Goal: Information Seeking & Learning: Learn about a topic

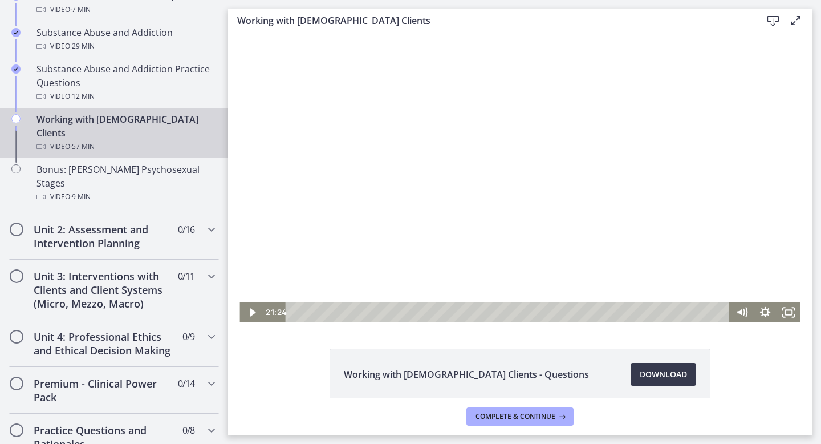
click at [350, 283] on div at bounding box center [520, 177] width 561 height 289
click at [765, 310] on icon "Show settings menu" at bounding box center [765, 312] width 23 height 20
click at [775, 275] on span "1.25x" at bounding box center [774, 272] width 41 height 20
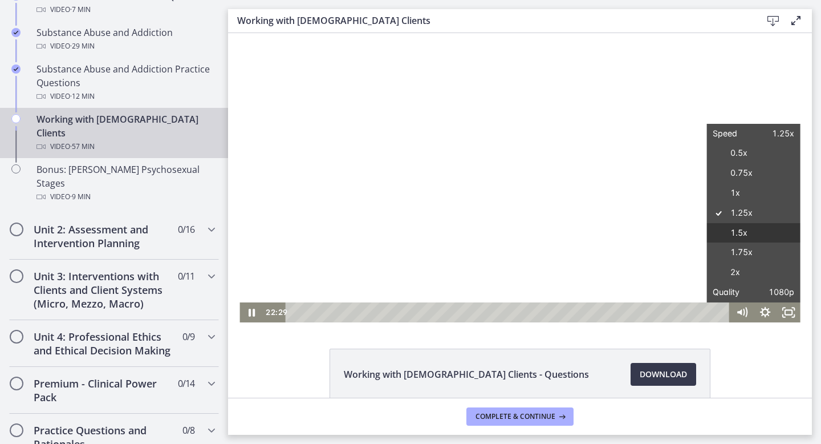
click at [757, 233] on label "1.5x" at bounding box center [754, 233] width 94 height 21
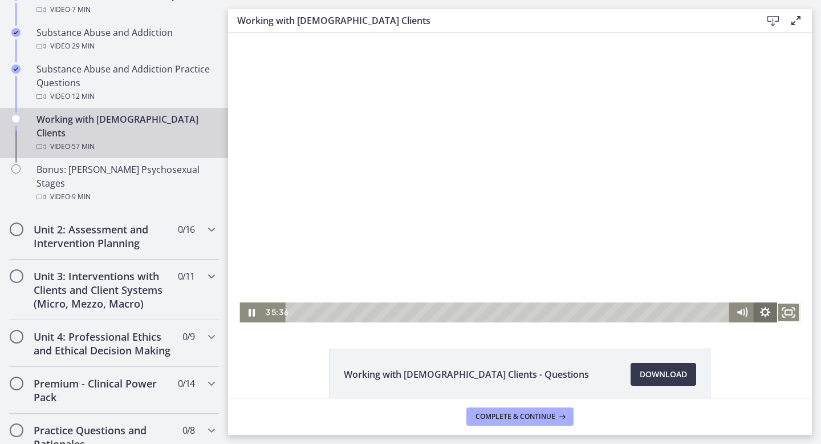
click at [764, 313] on icon "Show settings menu" at bounding box center [765, 312] width 23 height 20
click at [756, 274] on span "Speed" at bounding box center [750, 272] width 29 height 20
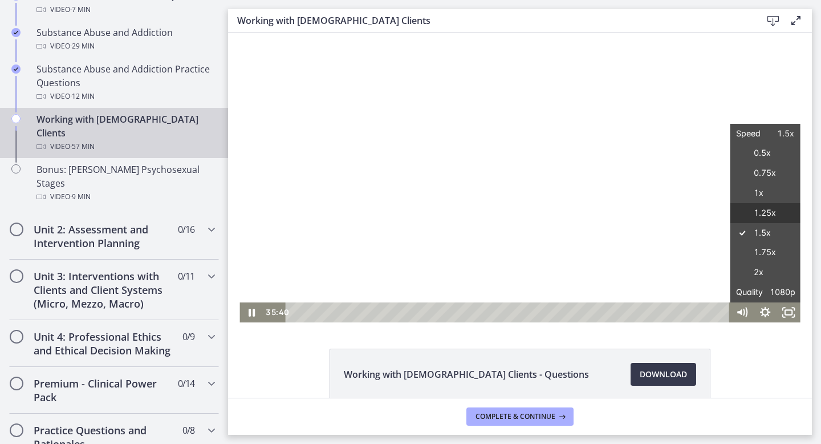
click at [755, 214] on label "1.25x" at bounding box center [766, 213] width 70 height 21
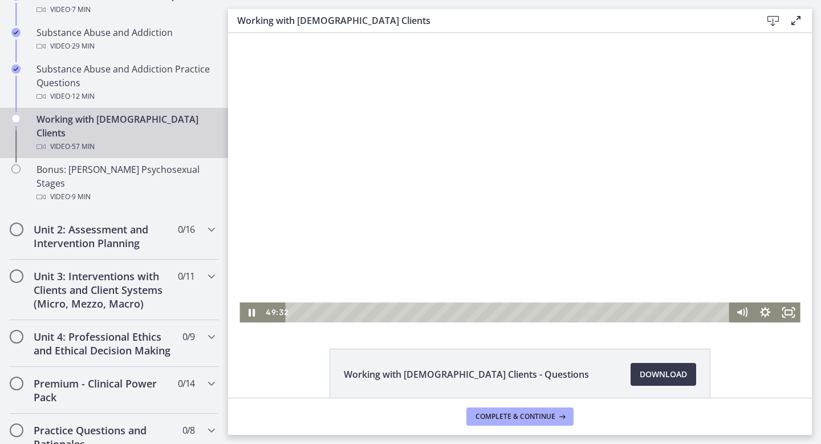
click at [492, 234] on div at bounding box center [520, 177] width 561 height 289
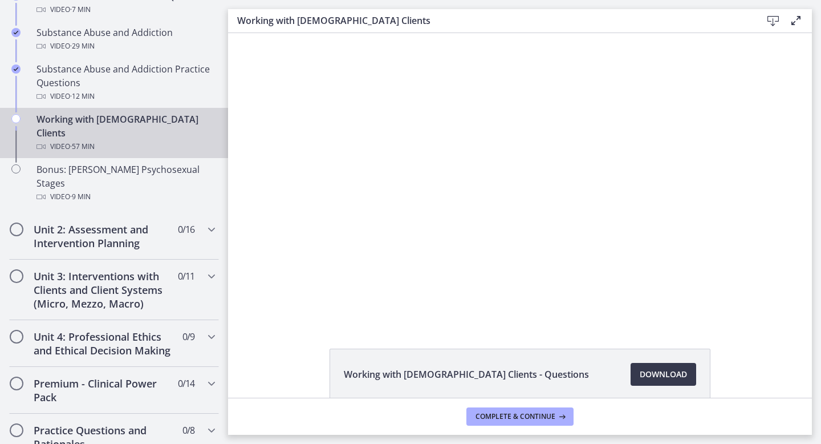
click at [492, 234] on div at bounding box center [520, 177] width 561 height 289
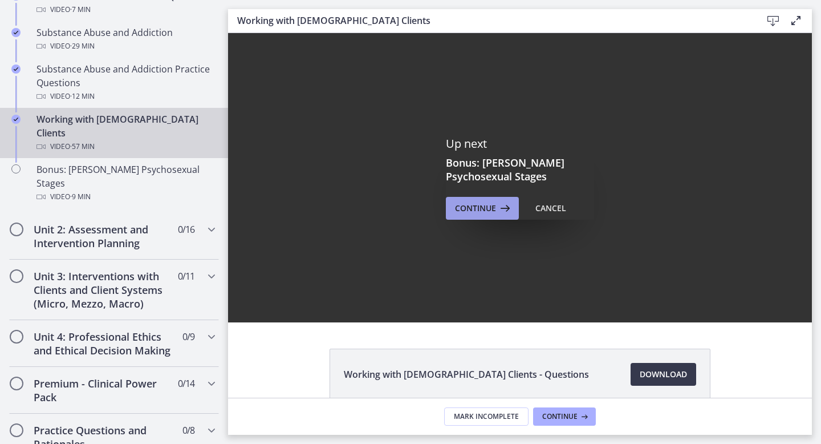
click at [477, 208] on span "Continue" at bounding box center [475, 208] width 41 height 14
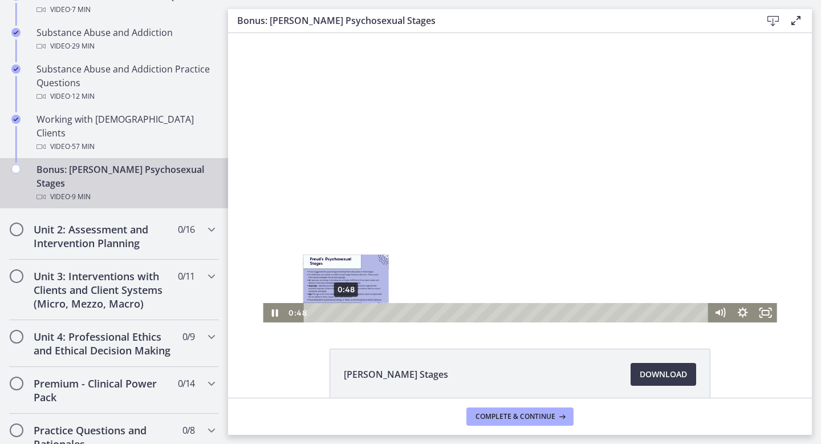
click at [347, 314] on div "Playbar" at bounding box center [346, 312] width 6 height 6
click at [341, 313] on div "Playbar" at bounding box center [341, 312] width 6 height 6
drag, startPoint x: 349, startPoint y: 314, endPoint x: 330, endPoint y: 314, distance: 18.8
click at [330, 314] on div "Playbar" at bounding box center [330, 312] width 6 height 6
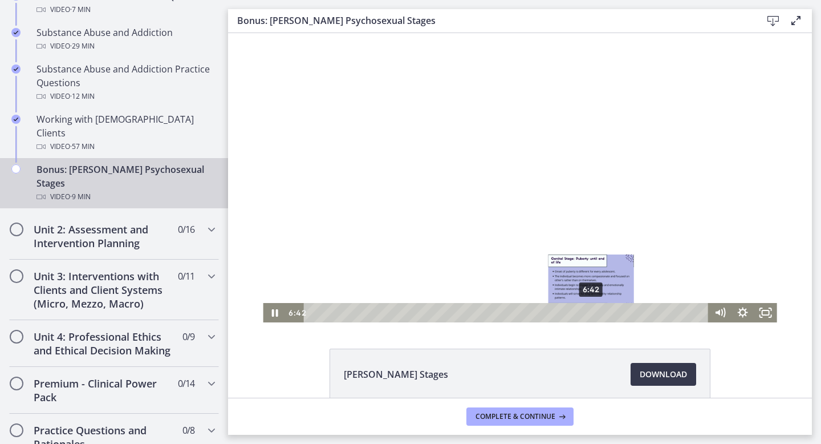
drag, startPoint x: 606, startPoint y: 312, endPoint x: 591, endPoint y: 314, distance: 14.4
click at [591, 314] on div "Playbar" at bounding box center [591, 312] width 6 height 6
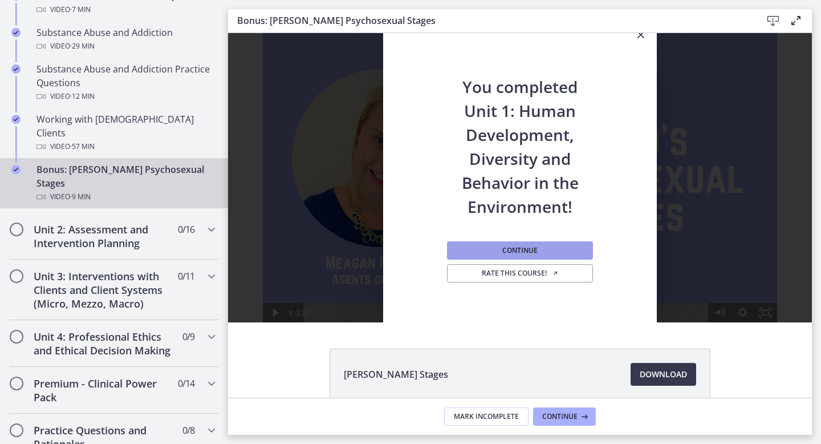
click at [517, 248] on span "Continue" at bounding box center [520, 250] width 35 height 9
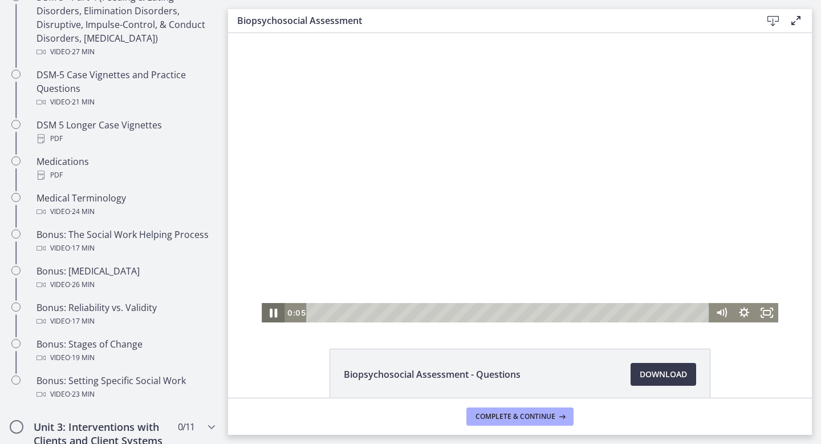
click at [273, 314] on icon "Pause" at bounding box center [273, 312] width 27 height 23
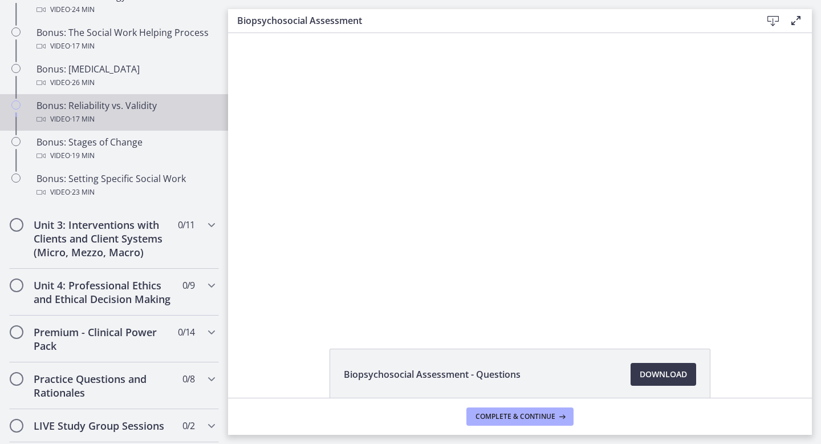
scroll to position [969, 0]
